Goal: Go to known website: Go to known website

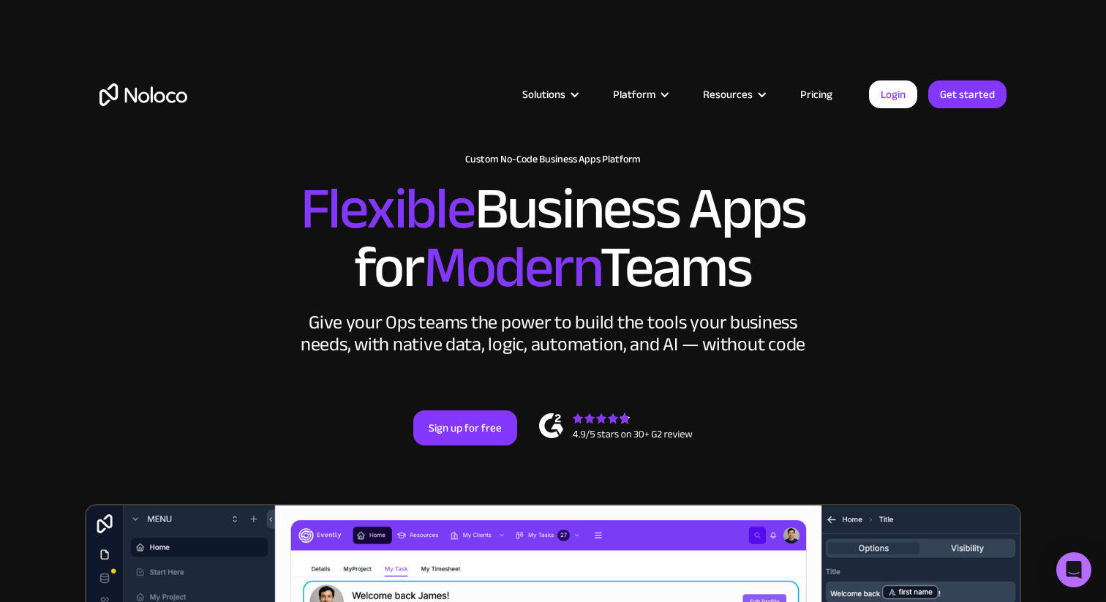
click at [861, 76] on div "Solutions Use Cases Business Types Project Management Keep track of customers, …" at bounding box center [553, 95] width 936 height 116
click at [907, 97] on link "Login" at bounding box center [893, 94] width 48 height 28
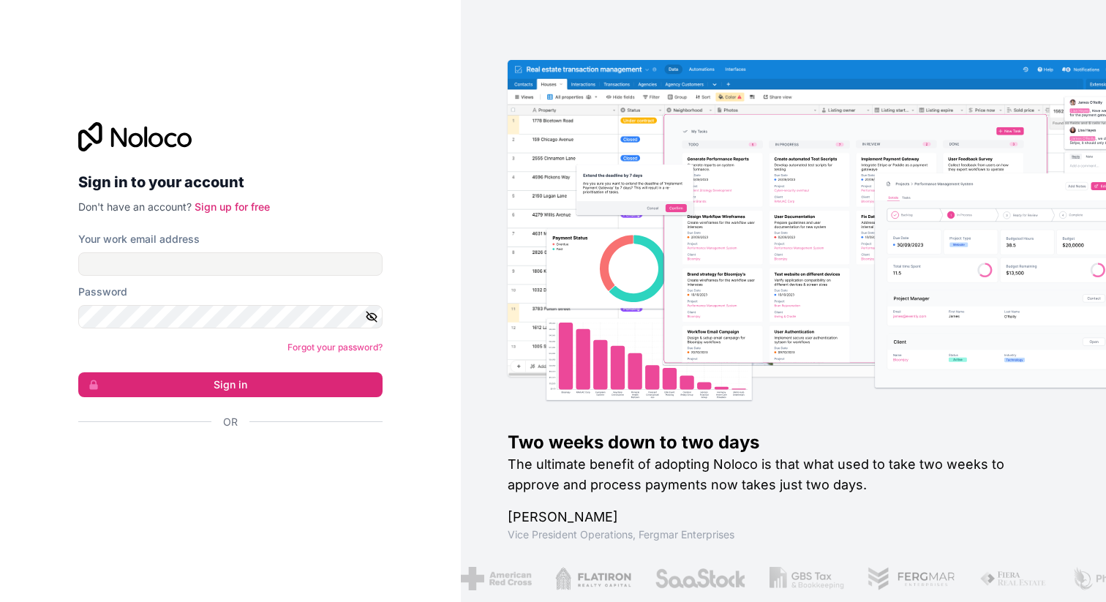
click at [195, 302] on div "Password" at bounding box center [230, 306] width 304 height 44
click at [194, 273] on input "Your work email address" at bounding box center [230, 263] width 304 height 23
type input "acces@yellowbr1cks.fr"
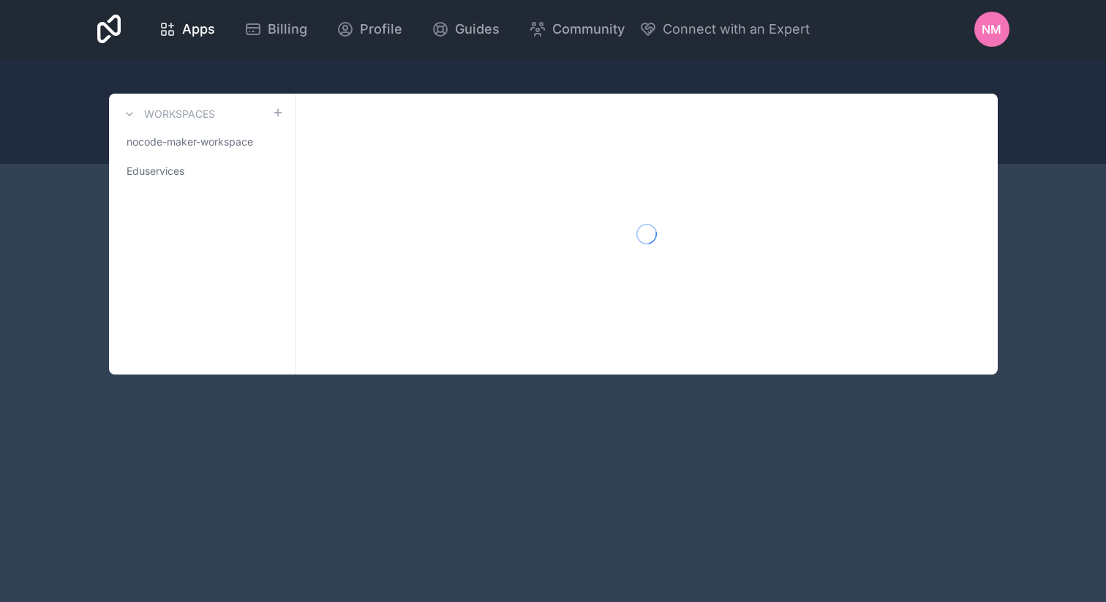
click at [247, 387] on div "Apps Billing Profile Guides Community Connect with an Expert NM Billing Profile…" at bounding box center [553, 301] width 1106 height 602
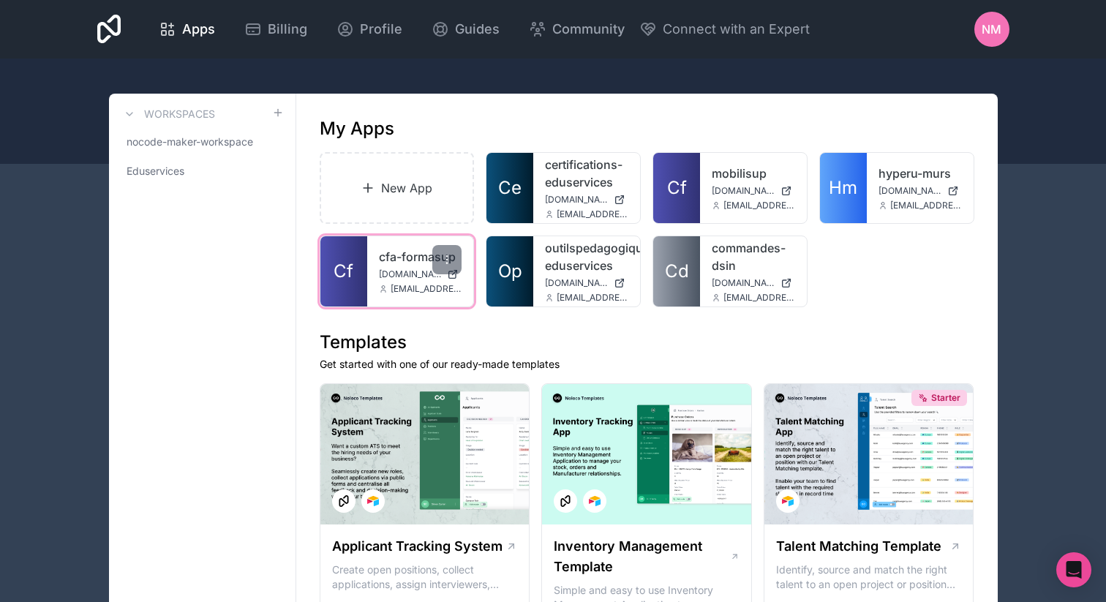
click at [415, 258] on link "cfa-formasup" at bounding box center [420, 257] width 83 height 18
